Goal: Task Accomplishment & Management: Use online tool/utility

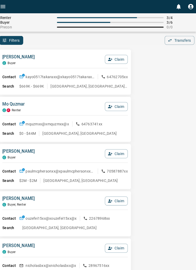
click at [110, 131] on div "$0 - $44M [GEOGRAPHIC_DATA], [GEOGRAPHIC_DATA]" at bounding box center [74, 131] width 107 height 5
click at [120, 155] on button "Claim" at bounding box center [117, 151] width 23 height 9
click at [118, 153] on button "Confirm Claim" at bounding box center [109, 151] width 37 height 9
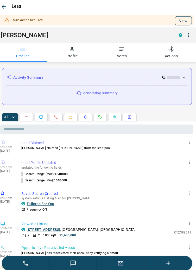
click at [185, 18] on button "View" at bounding box center [183, 20] width 17 height 9
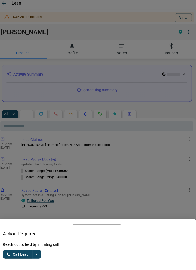
click at [41, 255] on icon "split button" at bounding box center [38, 254] width 6 height 6
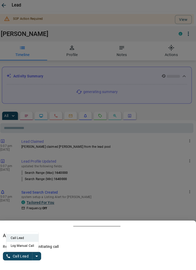
click at [31, 245] on li "Log Manual Call" at bounding box center [25, 244] width 32 height 8
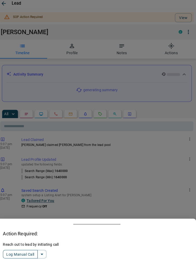
click at [16, 253] on button "Log Manual Call" at bounding box center [22, 254] width 34 height 8
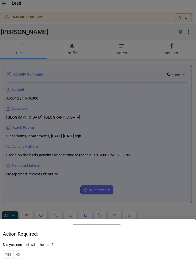
click at [10, 253] on button "Yes" at bounding box center [10, 254] width 10 height 8
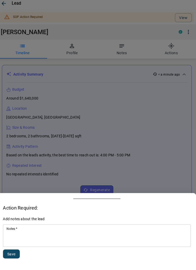
click at [39, 236] on textarea "Notes   *" at bounding box center [98, 236] width 178 height 18
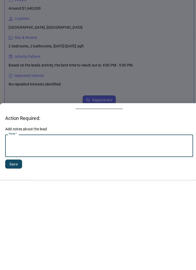
scroll to position [55, 0]
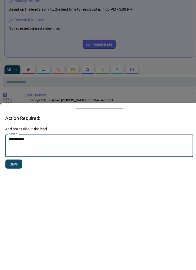
type textarea "**********"
click at [16, 254] on button "Save" at bounding box center [13, 253] width 17 height 9
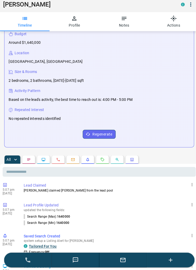
scroll to position [0, 0]
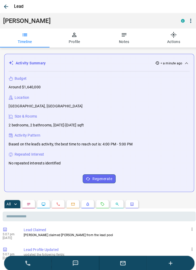
click at [7, 5] on icon "button" at bounding box center [6, 6] width 6 height 6
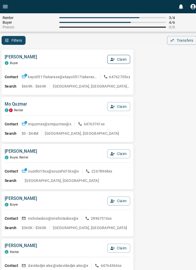
click at [119, 58] on button "Claim" at bounding box center [117, 58] width 23 height 9
click at [117, 56] on button "Confirm Claim" at bounding box center [109, 58] width 37 height 9
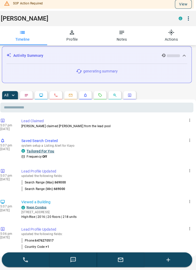
click at [185, 8] on button "View" at bounding box center [183, 7] width 17 height 9
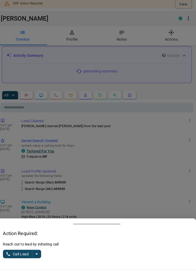
click at [39, 257] on icon "split button" at bounding box center [38, 254] width 6 height 6
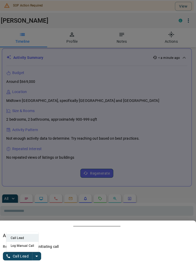
click at [29, 248] on li "Log Manual Call" at bounding box center [25, 244] width 32 height 8
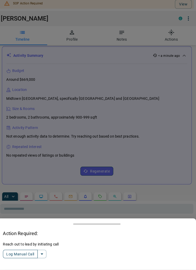
click at [14, 258] on button "Log Manual Call" at bounding box center [22, 254] width 34 height 8
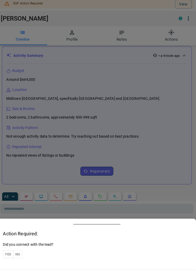
click at [12, 258] on button "Yes" at bounding box center [10, 254] width 10 height 8
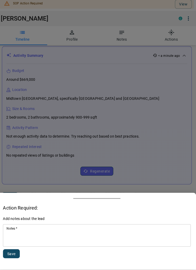
click at [47, 245] on textarea "Notes   *" at bounding box center [98, 236] width 178 height 18
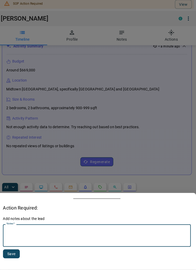
scroll to position [43, 0]
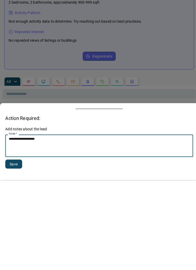
type textarea "**********"
click at [20, 251] on button "Save" at bounding box center [13, 253] width 17 height 9
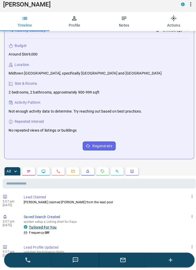
scroll to position [0, 0]
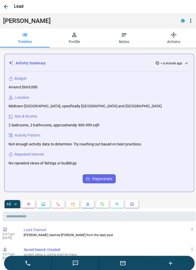
click at [7, 4] on icon "button" at bounding box center [6, 6] width 6 height 6
